Goal: Check status: Check status

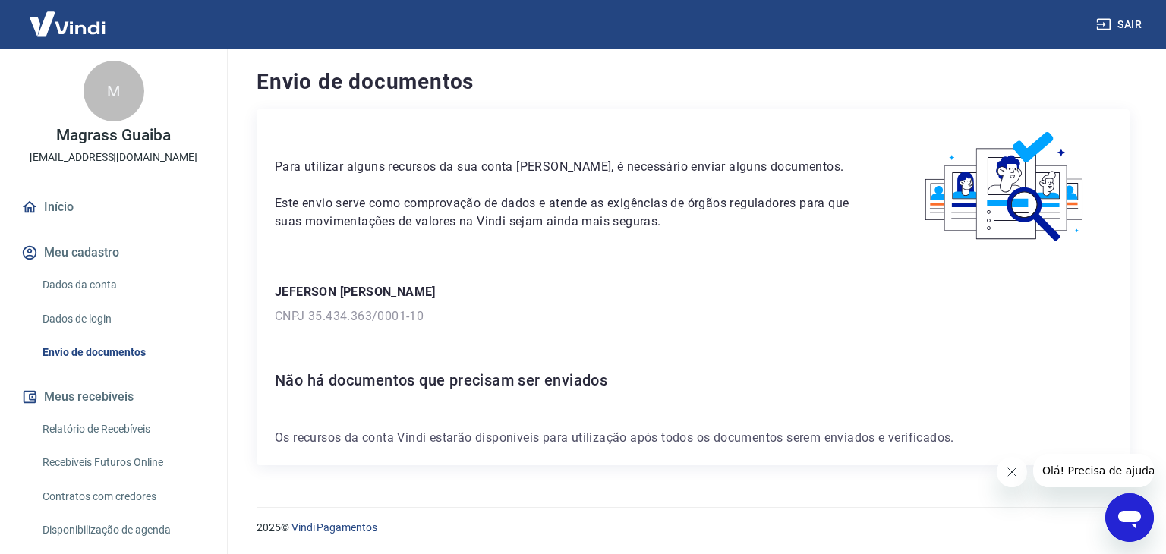
click at [498, 381] on h6 "Não há documentos que precisam ser enviados" at bounding box center [693, 380] width 836 height 24
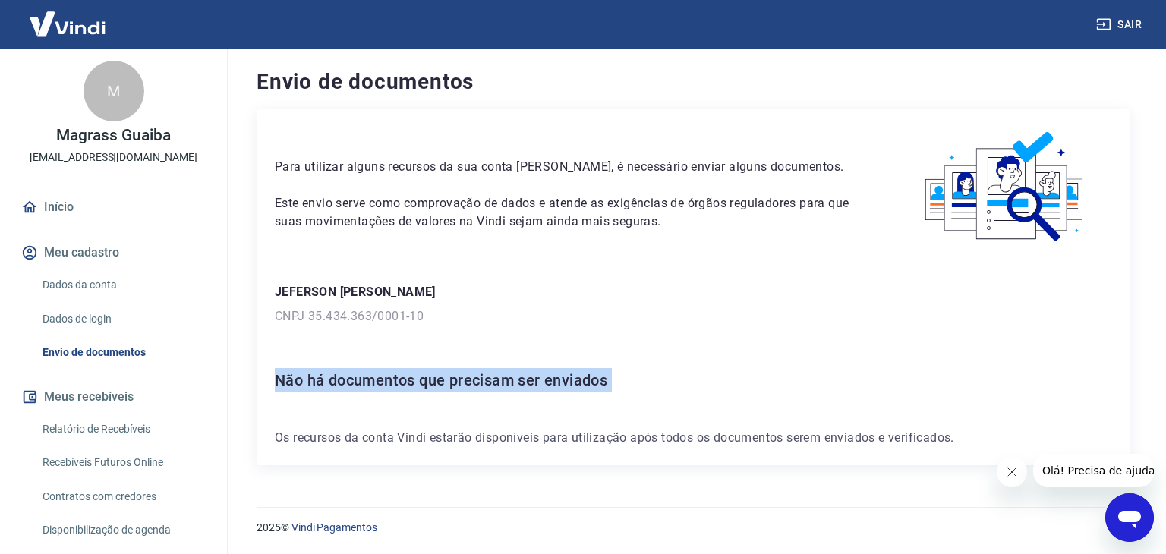
click at [498, 381] on h6 "Não há documentos que precisam ser enviados" at bounding box center [693, 380] width 836 height 24
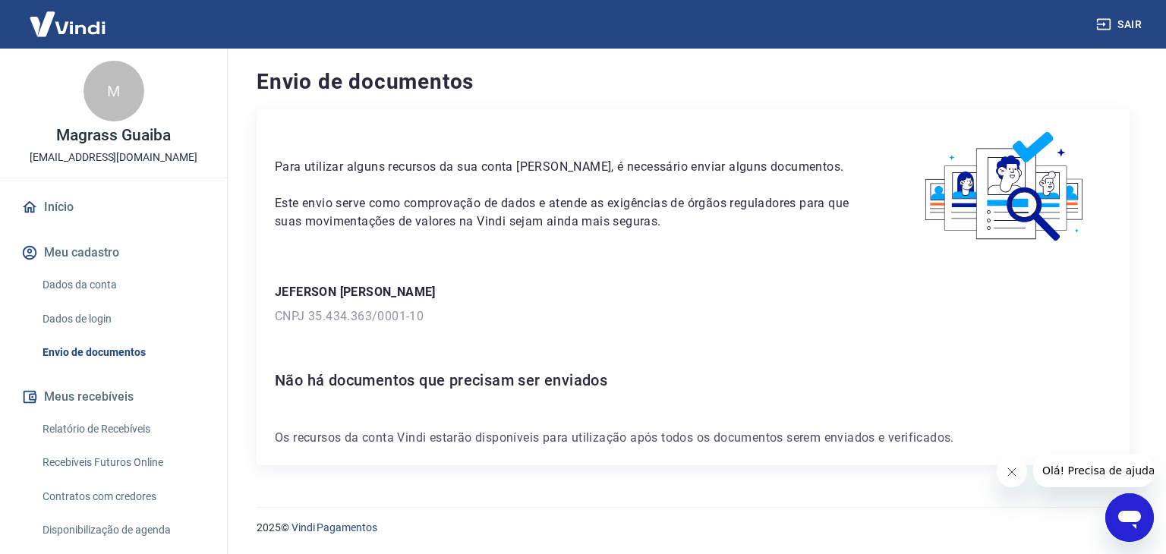
click at [499, 445] on p "Os recursos da conta Vindi estarão disponíveis para utilização após todos os do…" at bounding box center [693, 438] width 836 height 18
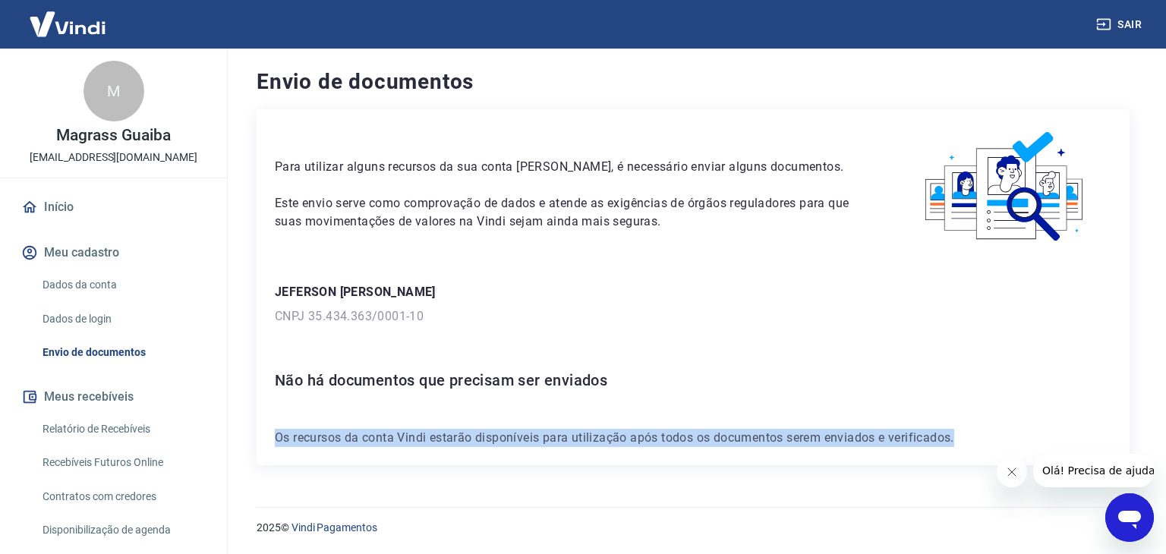
click at [499, 445] on p "Os recursos da conta Vindi estarão disponíveis para utilização após todos os do…" at bounding box center [693, 438] width 836 height 18
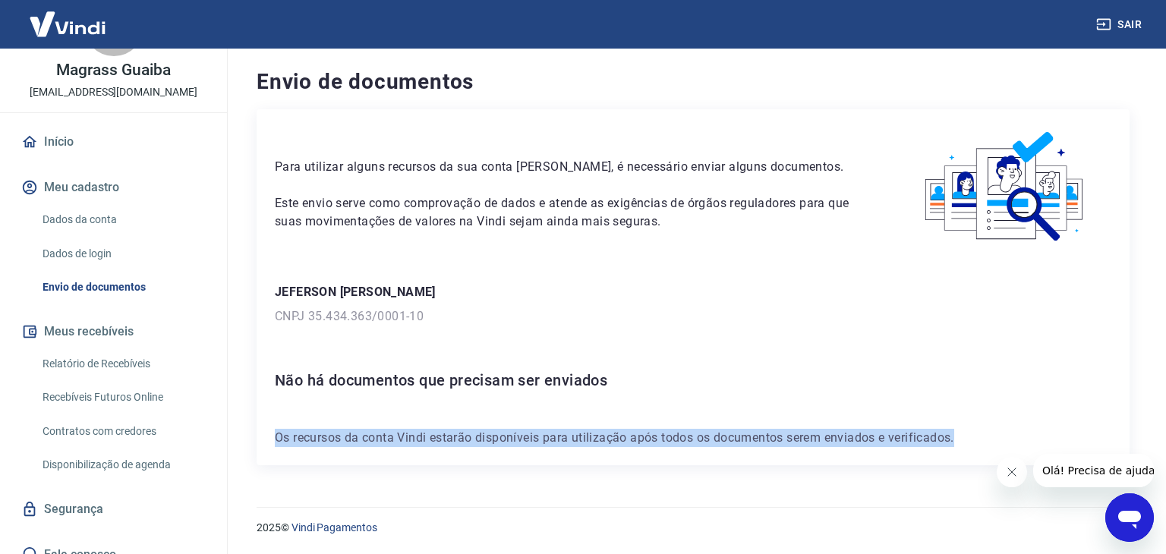
scroll to position [228, 0]
